Goal: Transaction & Acquisition: Download file/media

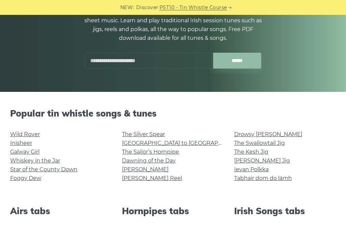
scroll to position [84, 0]
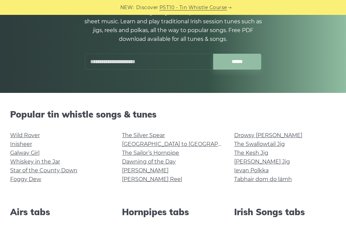
click at [134, 135] on link "The Silver Spear" at bounding box center [143, 135] width 43 height 6
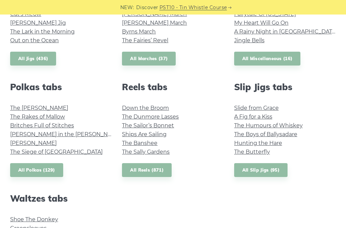
scroll to position [431, 0]
click at [127, 144] on link "The Banshee" at bounding box center [139, 143] width 35 height 6
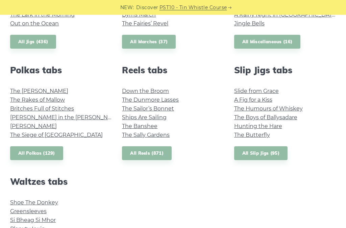
scroll to position [445, 0]
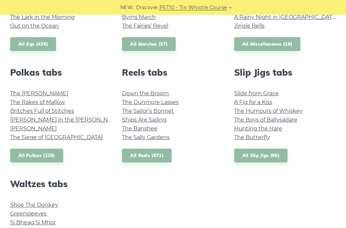
click at [129, 130] on link "The Banshee" at bounding box center [139, 129] width 35 height 6
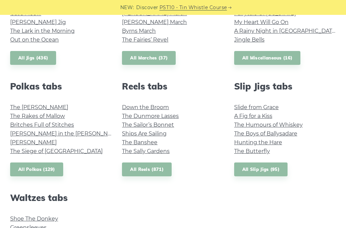
scroll to position [432, 0]
click at [132, 143] on link "The Banshee" at bounding box center [139, 142] width 35 height 6
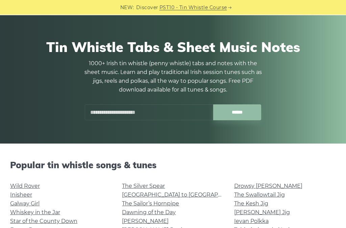
scroll to position [0, 0]
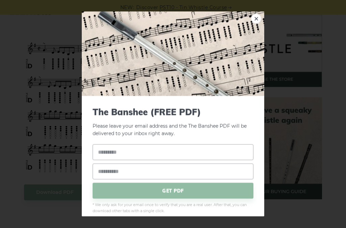
scroll to position [208, 0]
click at [104, 194] on span "GET PDF" at bounding box center [172, 191] width 161 height 16
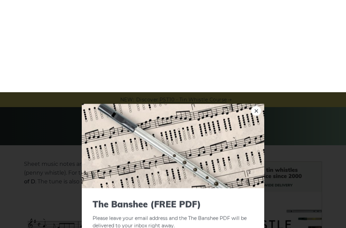
scroll to position [0, 0]
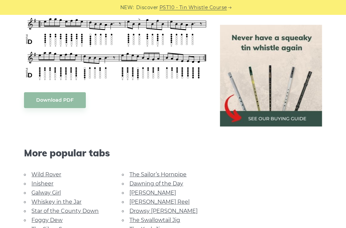
scroll to position [300, 0]
click at [45, 100] on body "NEW: Discover PST10 - Tin Whistle Course Lessons Fingering Charts Tabs & Notes …" at bounding box center [173, 198] width 346 height 996
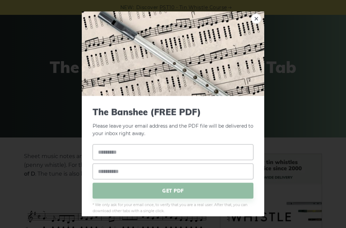
scroll to position [27, 0]
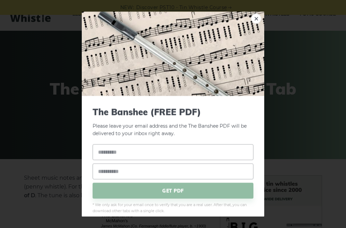
scroll to position [7, 0]
